Goal: Task Accomplishment & Management: Use online tool/utility

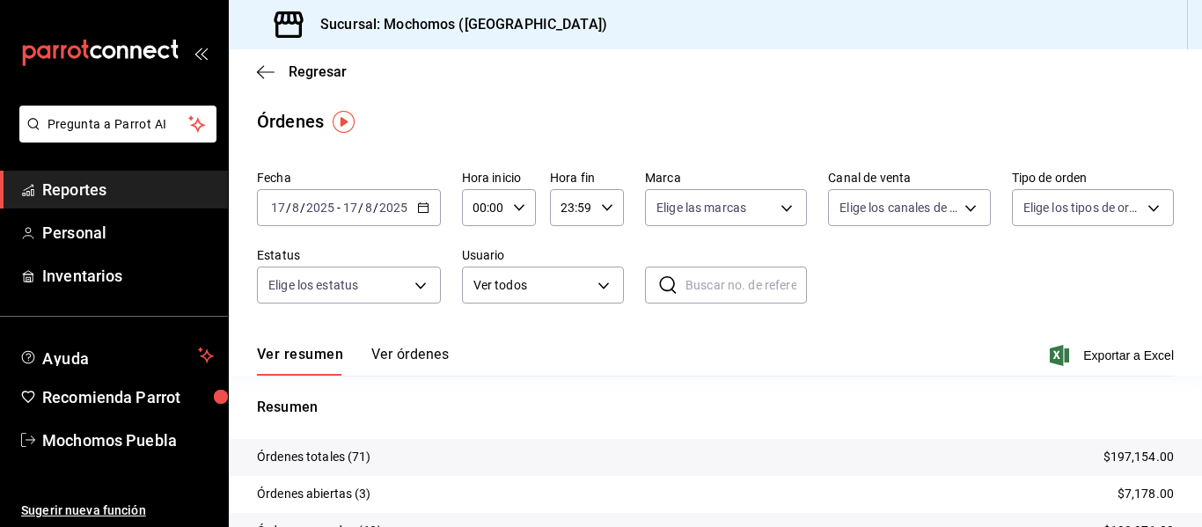
click at [423, 200] on div "[DATE] [DATE] - [DATE] [DATE]" at bounding box center [349, 207] width 184 height 37
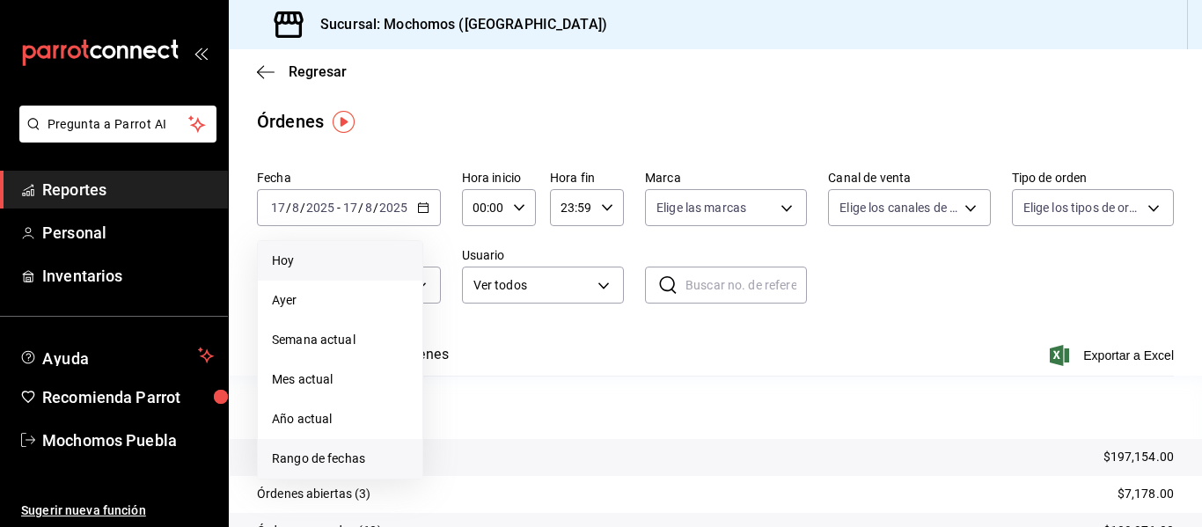
click at [323, 451] on span "Rango de fechas" at bounding box center [340, 459] width 136 height 18
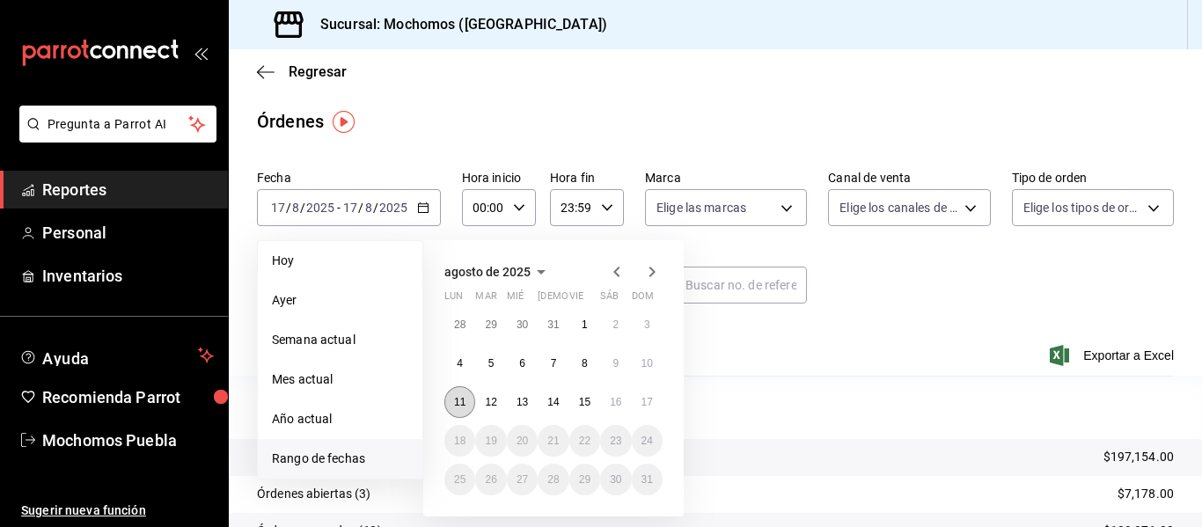
click at [467, 404] on button "11" at bounding box center [459, 402] width 31 height 32
click at [654, 403] on button "17" at bounding box center [647, 402] width 31 height 32
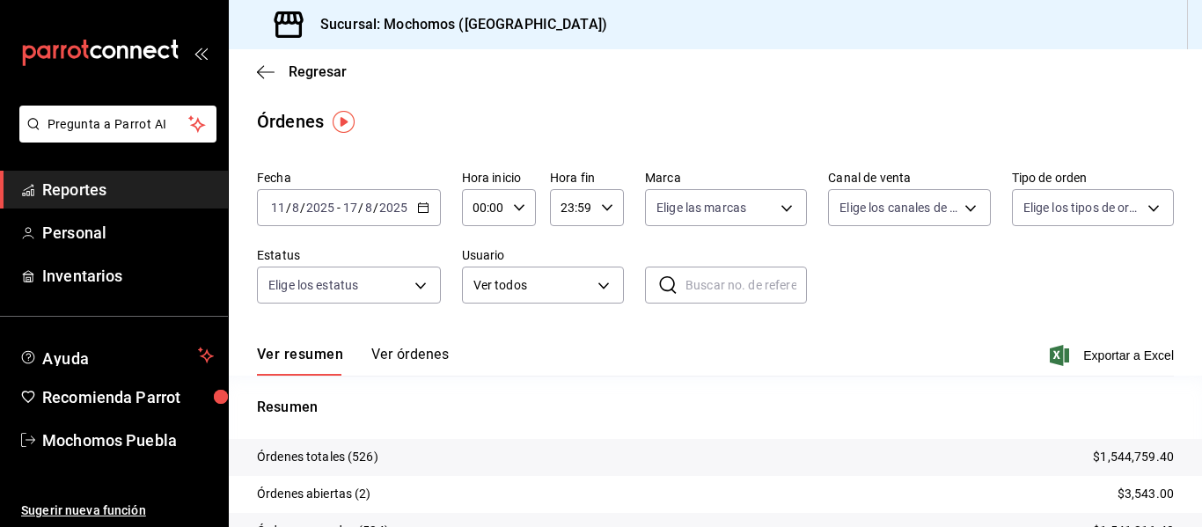
click at [441, 258] on div "Fecha [DATE] [DATE] - [DATE] [DATE] Hora inicio 00:00 Hora inicio Hora fin 23:5…" at bounding box center [715, 244] width 917 height 162
click at [367, 251] on label "Estatus" at bounding box center [349, 255] width 184 height 12
click at [361, 249] on label "Estatus" at bounding box center [349, 255] width 184 height 12
click at [304, 253] on label "Estatus" at bounding box center [349, 255] width 184 height 12
click at [1107, 358] on span "Exportar a Excel" at bounding box center [1113, 355] width 121 height 21
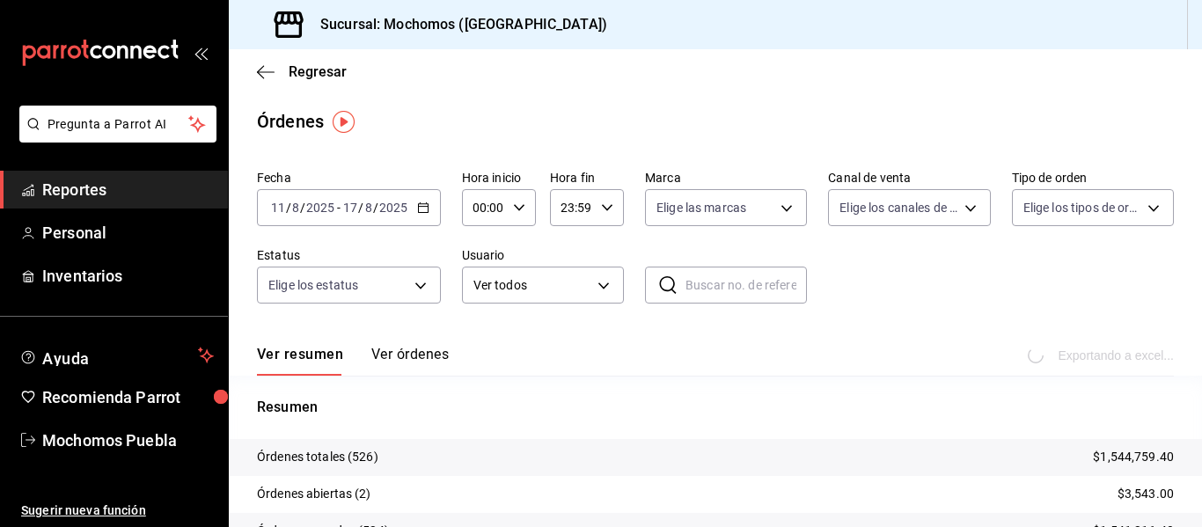
click at [692, 338] on div "Ver resumen Ver órdenes Exportando a excel..." at bounding box center [715, 350] width 917 height 51
click at [581, 272] on body "Pregunta a Parrot AI Reportes Personal Inventarios Ayuda Recomienda Parrot Moch…" at bounding box center [601, 263] width 1202 height 527
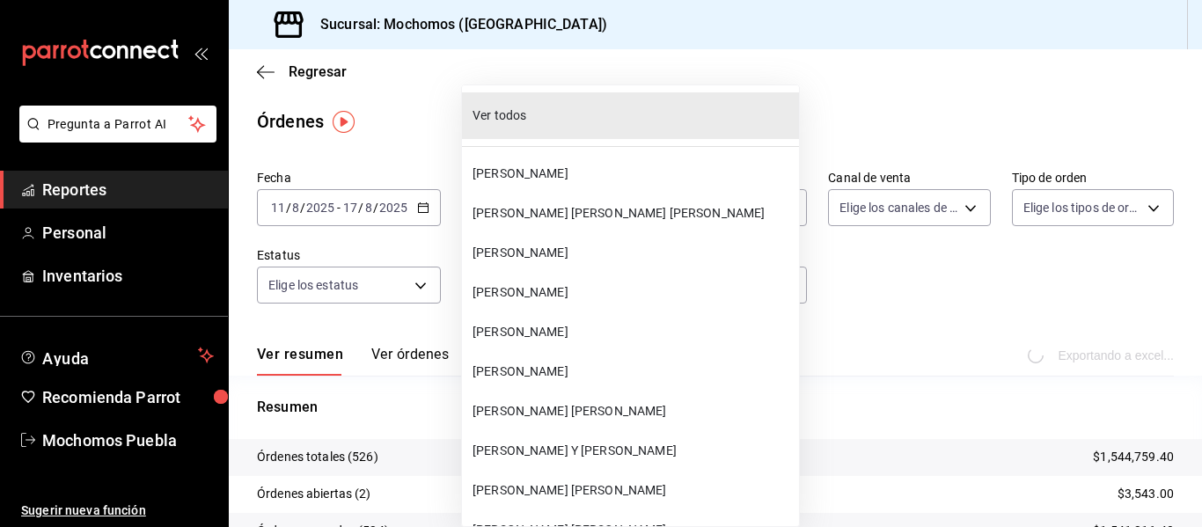
click at [861, 255] on div at bounding box center [601, 263] width 1202 height 527
